Goal: Transaction & Acquisition: Obtain resource

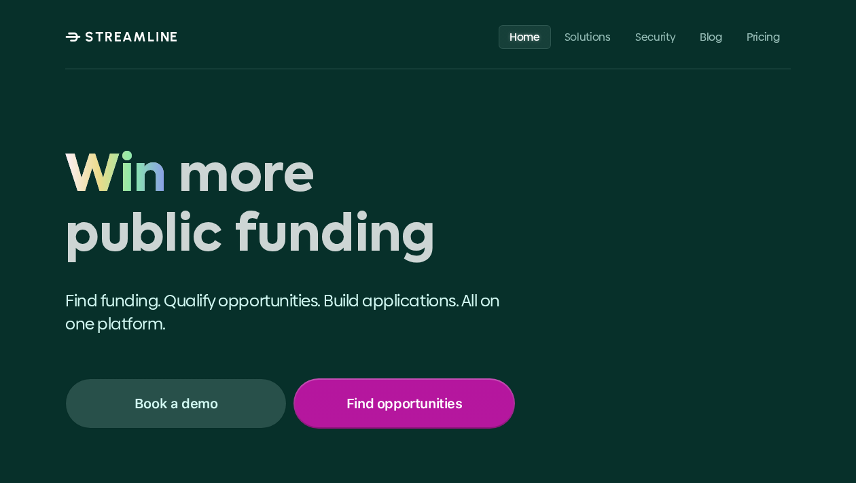
scroll to position [20, 0]
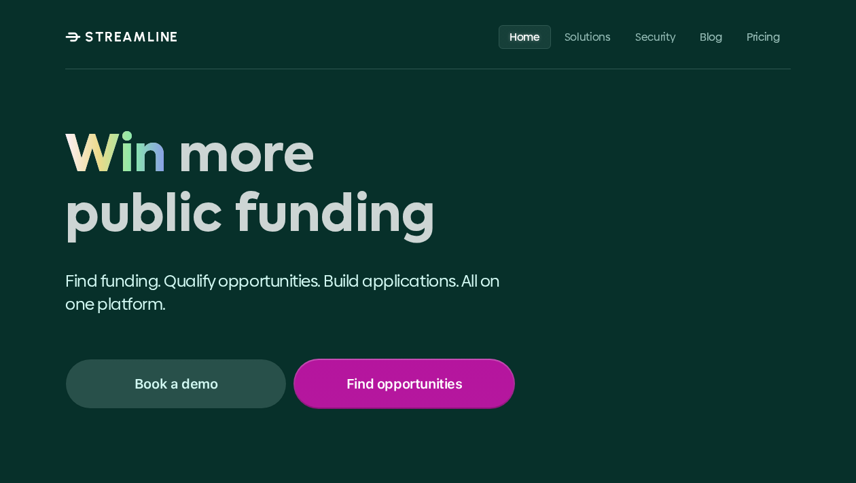
click at [355, 401] on div "Find opportunities" at bounding box center [404, 384] width 219 height 48
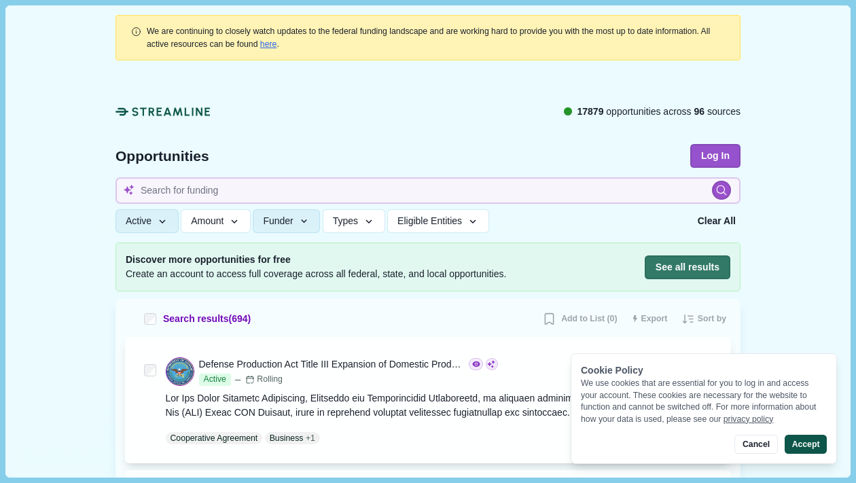
click at [803, 450] on button "Accept" at bounding box center [805, 444] width 42 height 19
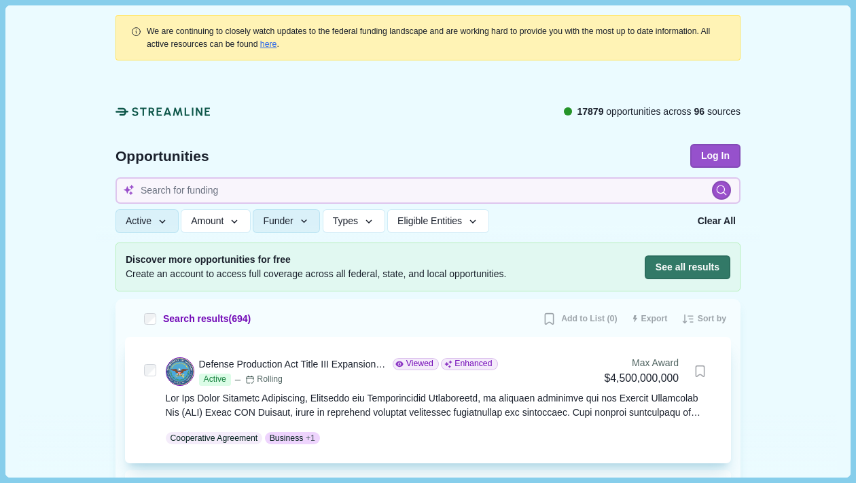
click at [438, 410] on div at bounding box center [439, 405] width 547 height 29
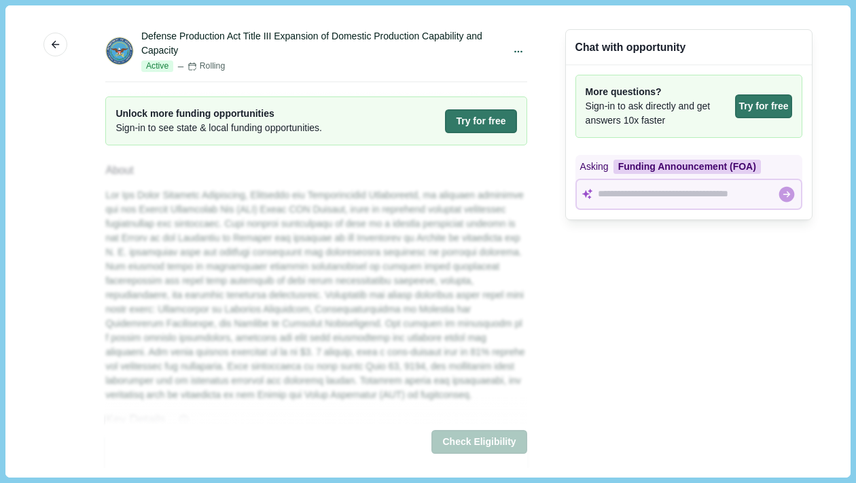
drag, startPoint x: 483, startPoint y: 119, endPoint x: 501, endPoint y: 255, distance: 137.7
click at [478, 111] on button "Try for free" at bounding box center [480, 121] width 71 height 24
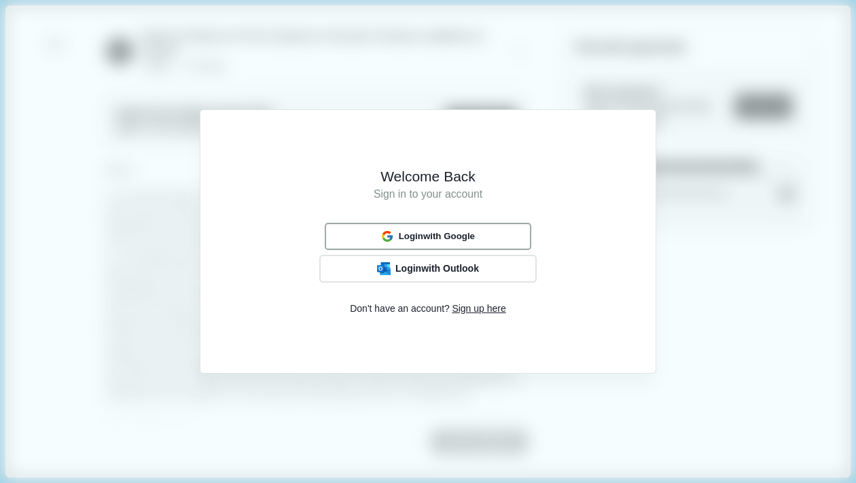
click at [443, 240] on span "Login with Google" at bounding box center [437, 236] width 76 height 11
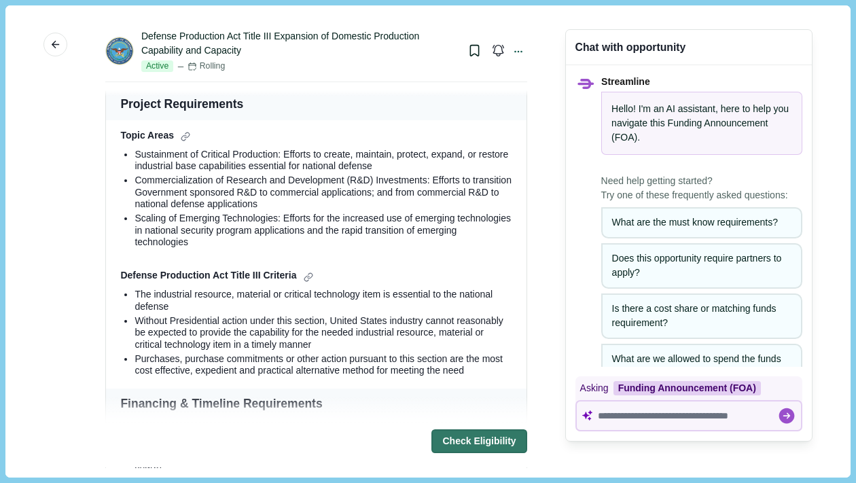
scroll to position [918, 0]
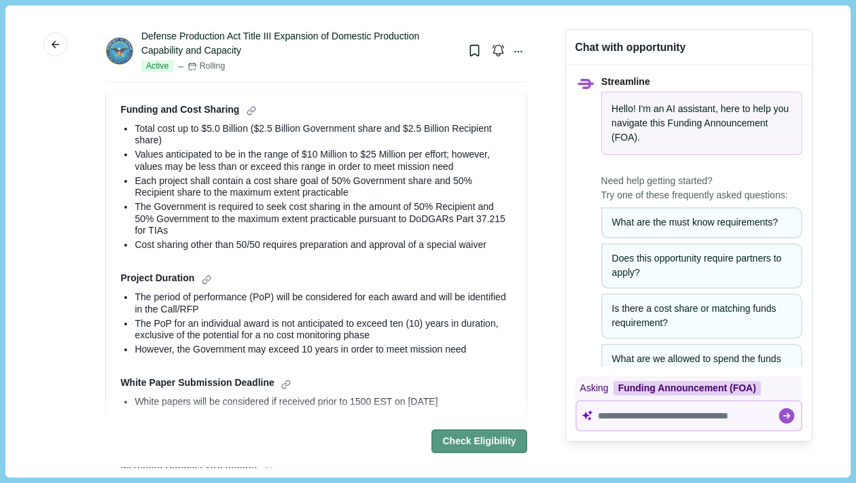
click at [448, 435] on button "Check Eligibility" at bounding box center [478, 442] width 95 height 24
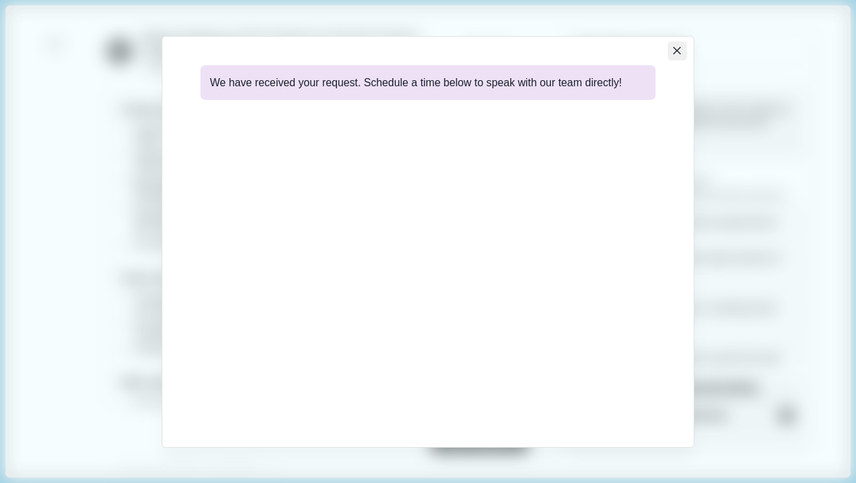
click at [677, 48] on icon "Close" at bounding box center [676, 50] width 7 height 7
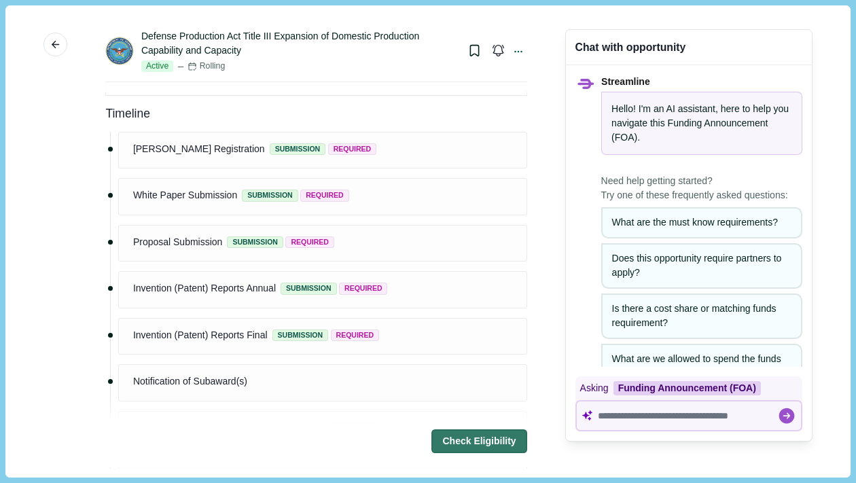
scroll to position [1541, 0]
click at [164, 158] on span "[PERSON_NAME] Registration" at bounding box center [199, 150] width 132 height 14
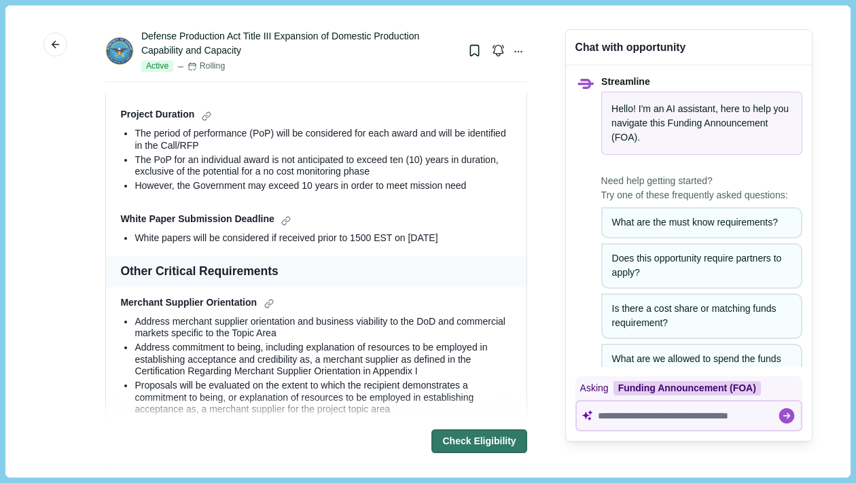
scroll to position [1058, 0]
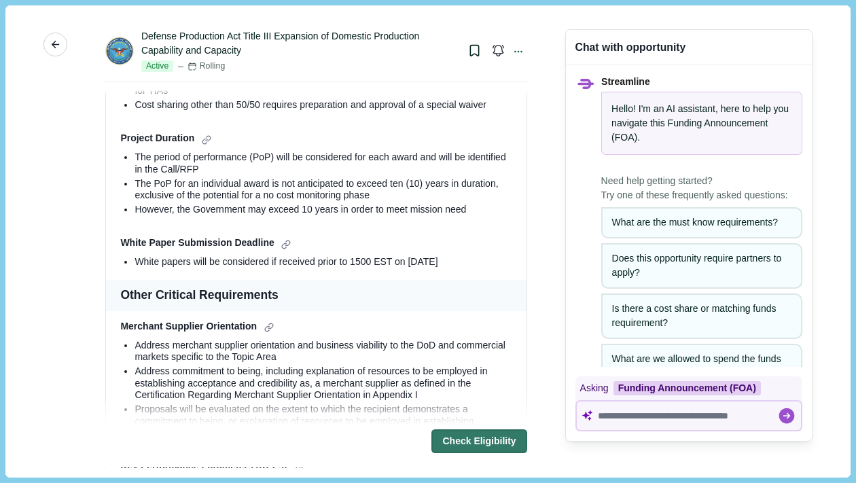
click at [45, 44] on button "More" at bounding box center [55, 45] width 24 height 24
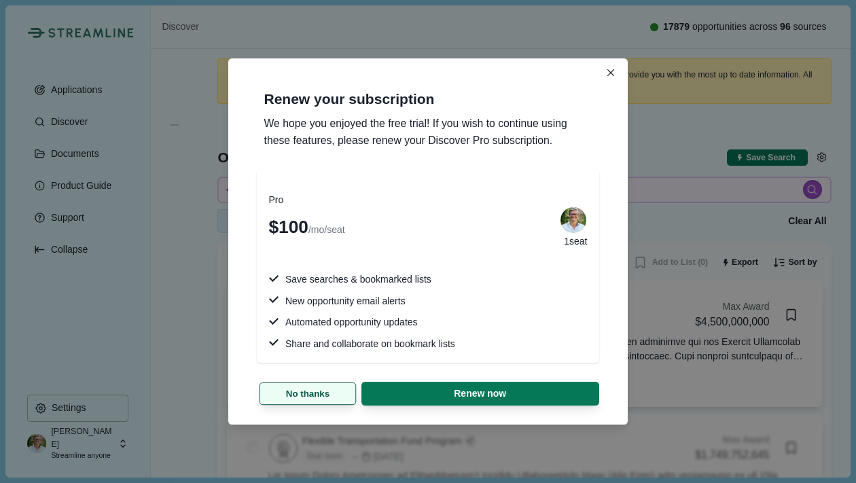
click at [295, 397] on button "No thanks" at bounding box center [307, 393] width 97 height 22
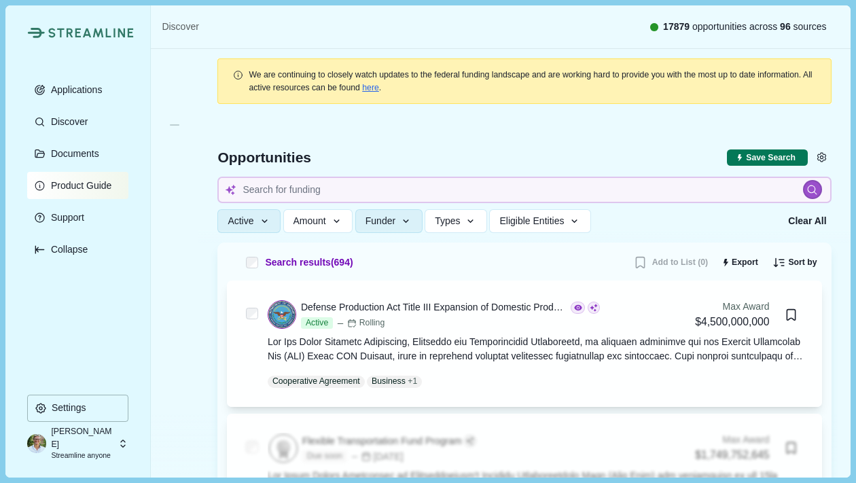
click at [80, 191] on p "Product Guide" at bounding box center [79, 186] width 66 height 12
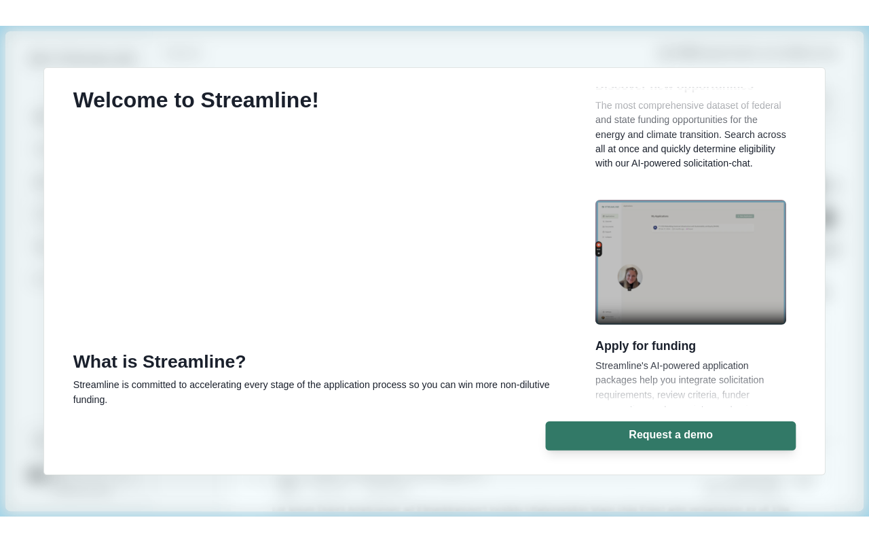
scroll to position [462, 0]
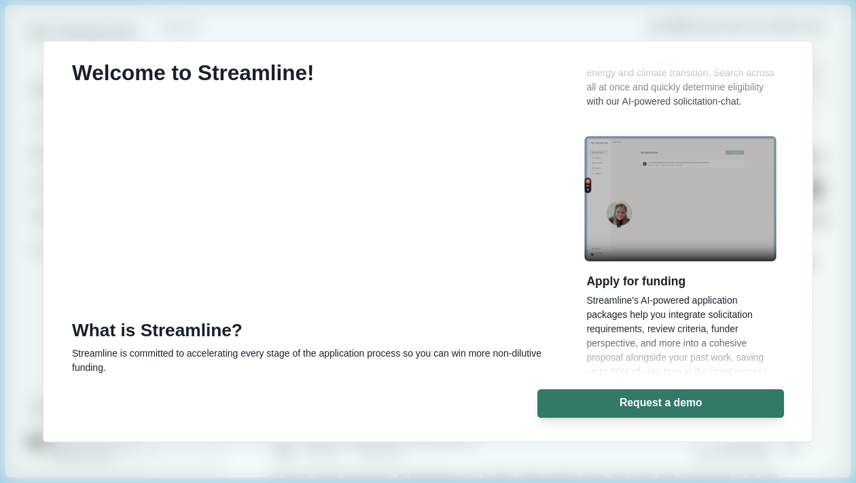
click at [659, 233] on img "button" at bounding box center [681, 199] width 192 height 126
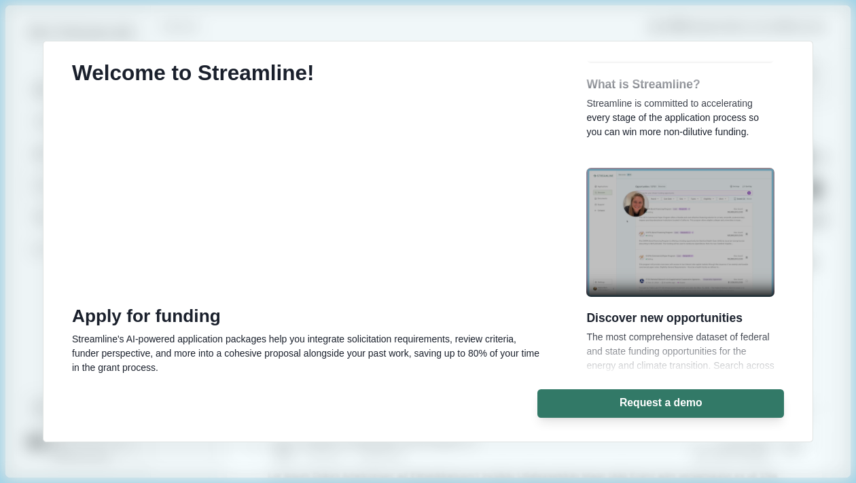
scroll to position [153, 0]
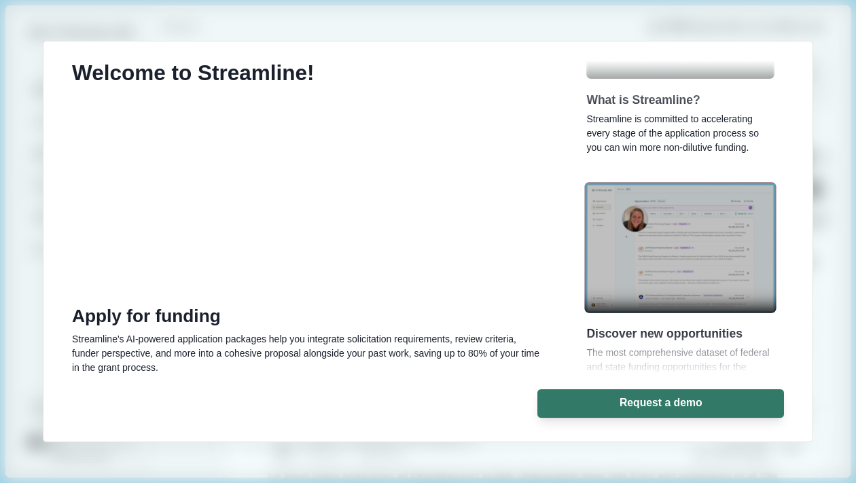
click at [683, 270] on img "button" at bounding box center [681, 247] width 192 height 131
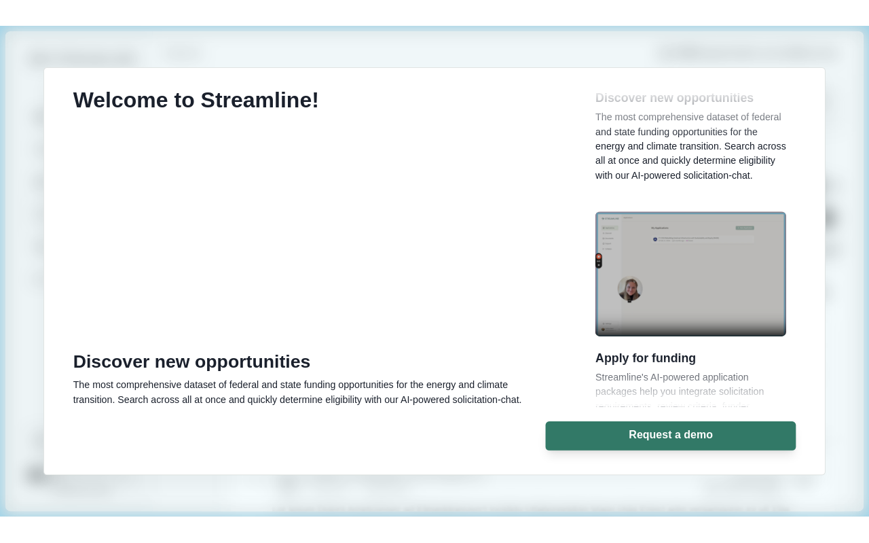
scroll to position [447, 0]
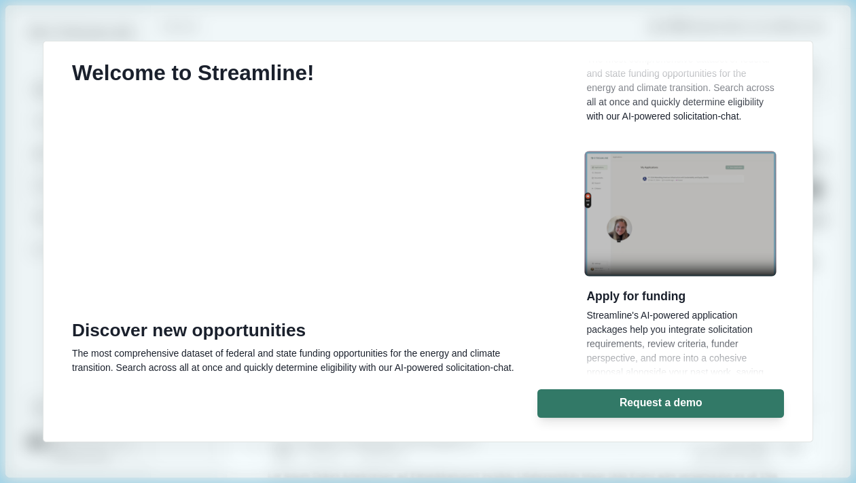
click at [668, 266] on img "button" at bounding box center [681, 214] width 192 height 126
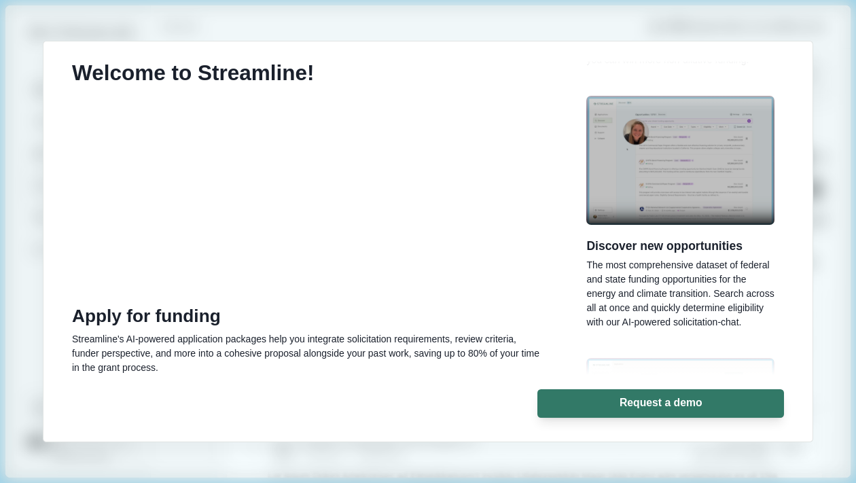
scroll to position [189, 0]
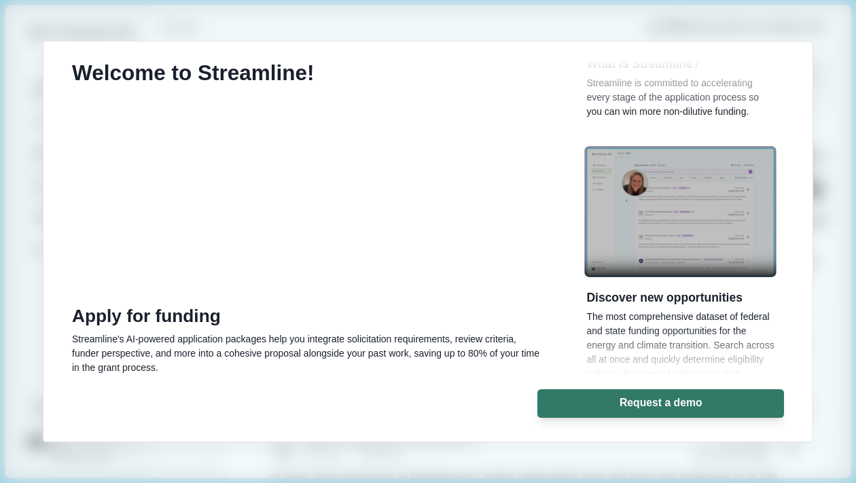
click at [640, 228] on img "button" at bounding box center [681, 211] width 192 height 131
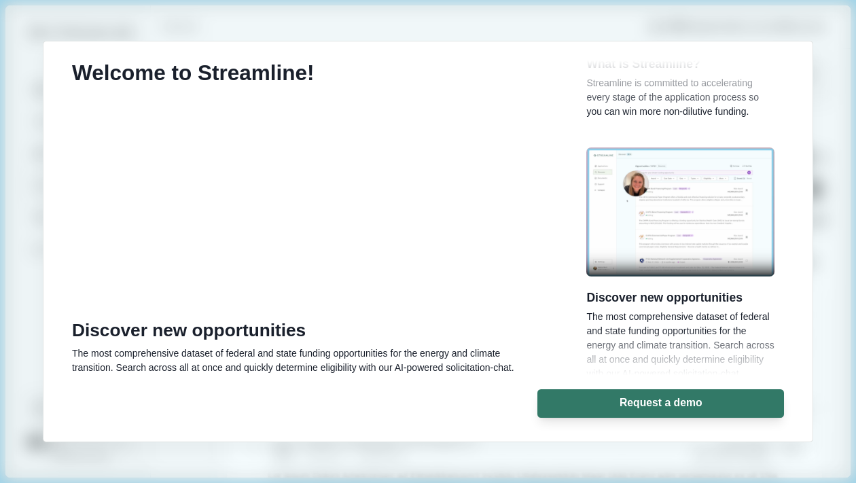
click at [164, 8] on div "Welcome to Streamline! Discover new opportunities The most comprehensive datase…" at bounding box center [428, 241] width 856 height 483
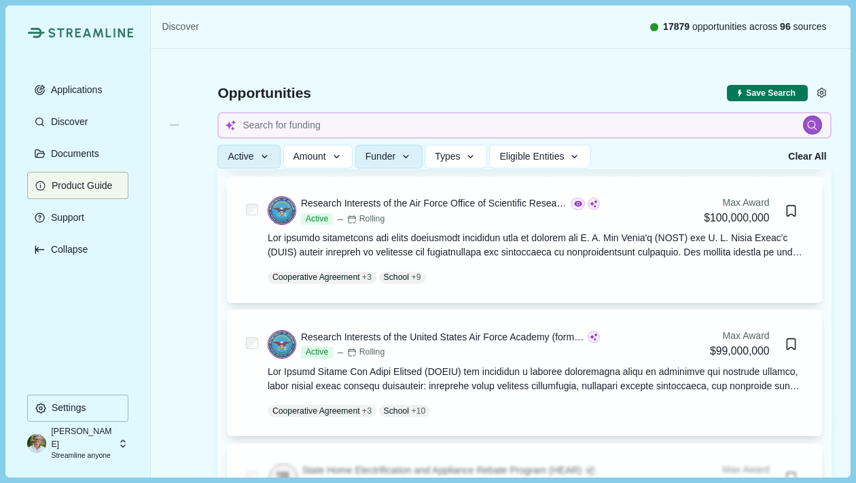
scroll to position [1267, 0]
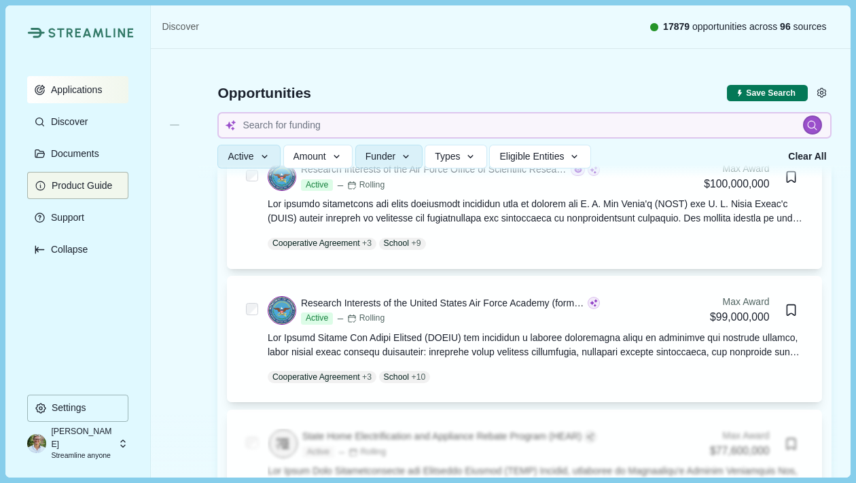
click at [77, 94] on p "Applications" at bounding box center [74, 90] width 56 height 12
